Goal: Obtain resource: Download file/media

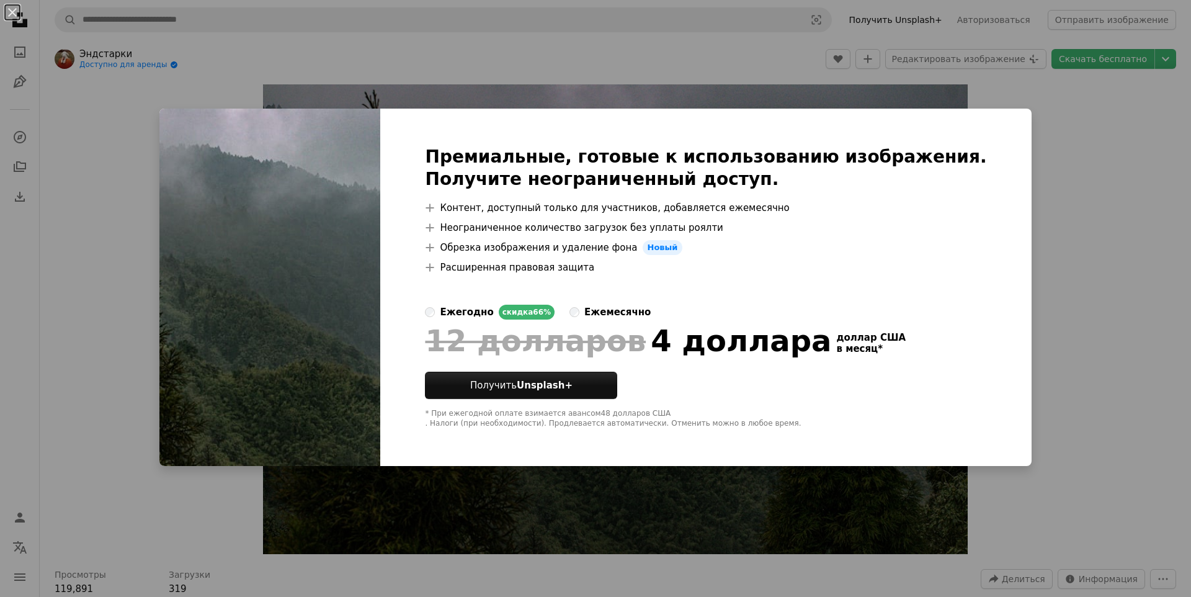
click at [1086, 127] on div "An X shape Премиальные, готовые к использованию изображения. Получите неогранич…" at bounding box center [595, 298] width 1191 height 597
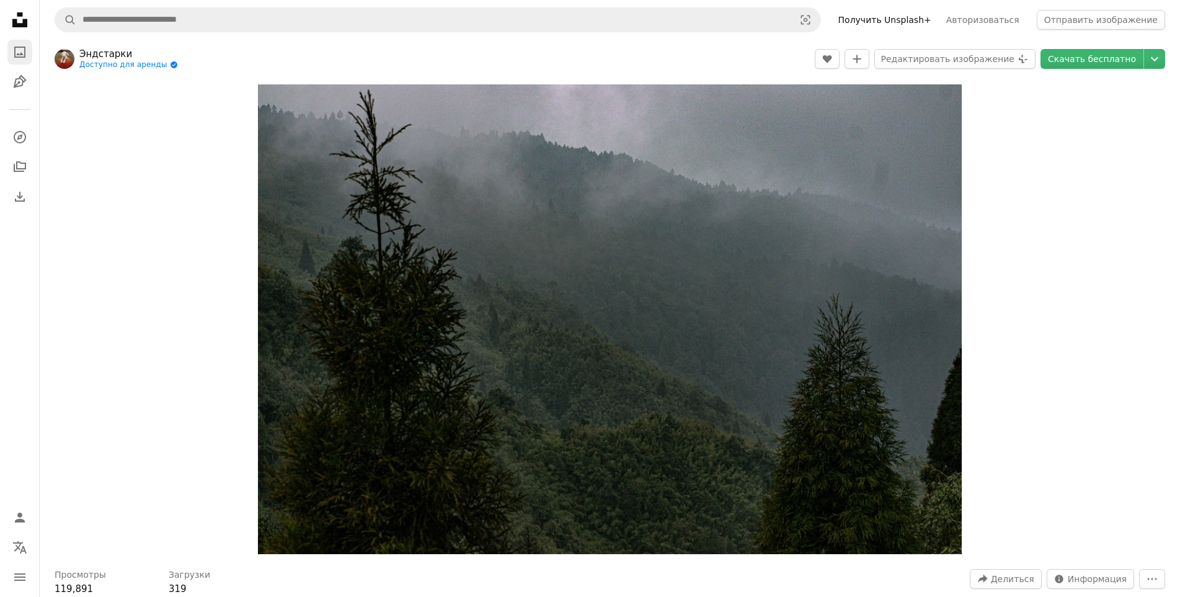
click at [26, 51] on icon "A photo" at bounding box center [19, 52] width 15 height 15
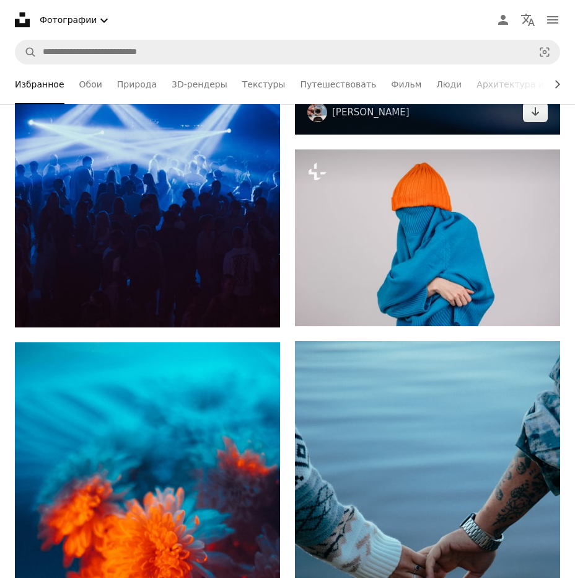
scroll to position [805, 0]
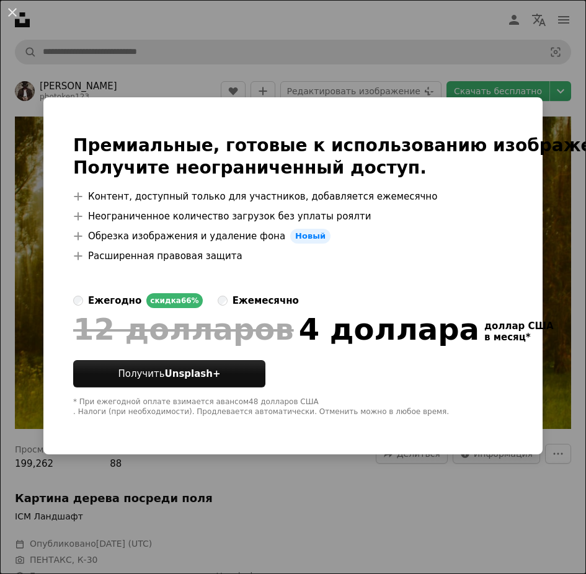
click at [250, 50] on div "An X shape Премиальные, готовые к использованию изображения. Получите неогранич…" at bounding box center [293, 287] width 586 height 574
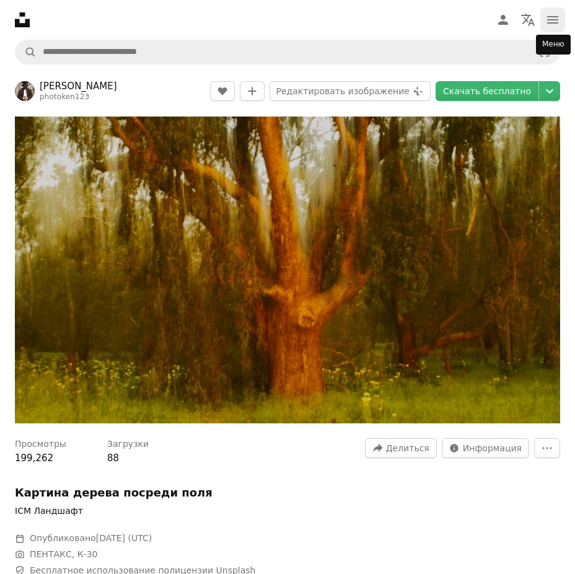
click at [555, 14] on icon "navigation menu" at bounding box center [553, 19] width 15 height 15
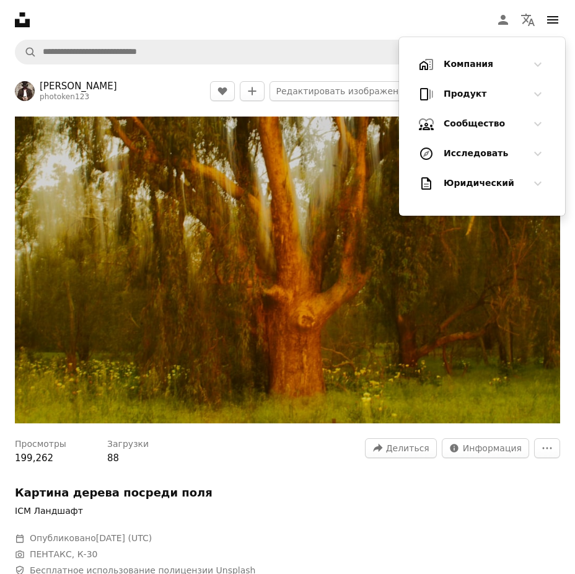
click at [326, 210] on img "Увеличить изображение" at bounding box center [288, 270] width 546 height 307
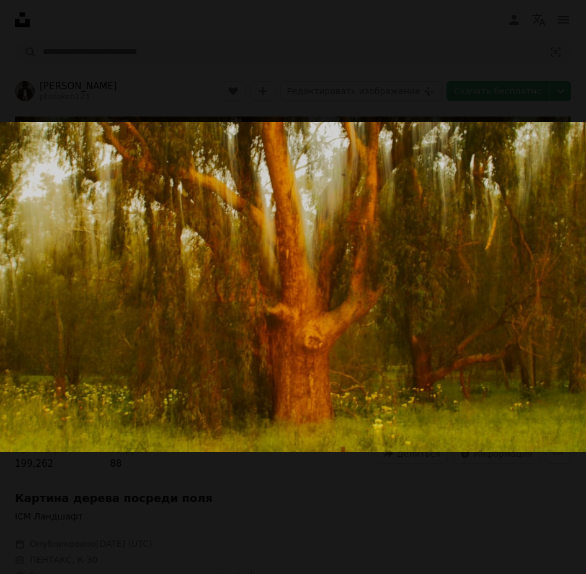
click at [19, 69] on button "Zoom out on this image" at bounding box center [292, 286] width 587 height 575
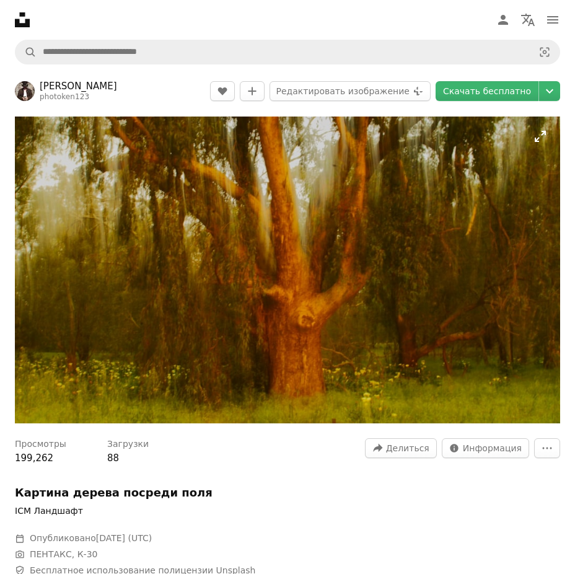
click at [489, 174] on img "Zoom in on this image" at bounding box center [288, 270] width 546 height 307
